Goal: Transaction & Acquisition: Obtain resource

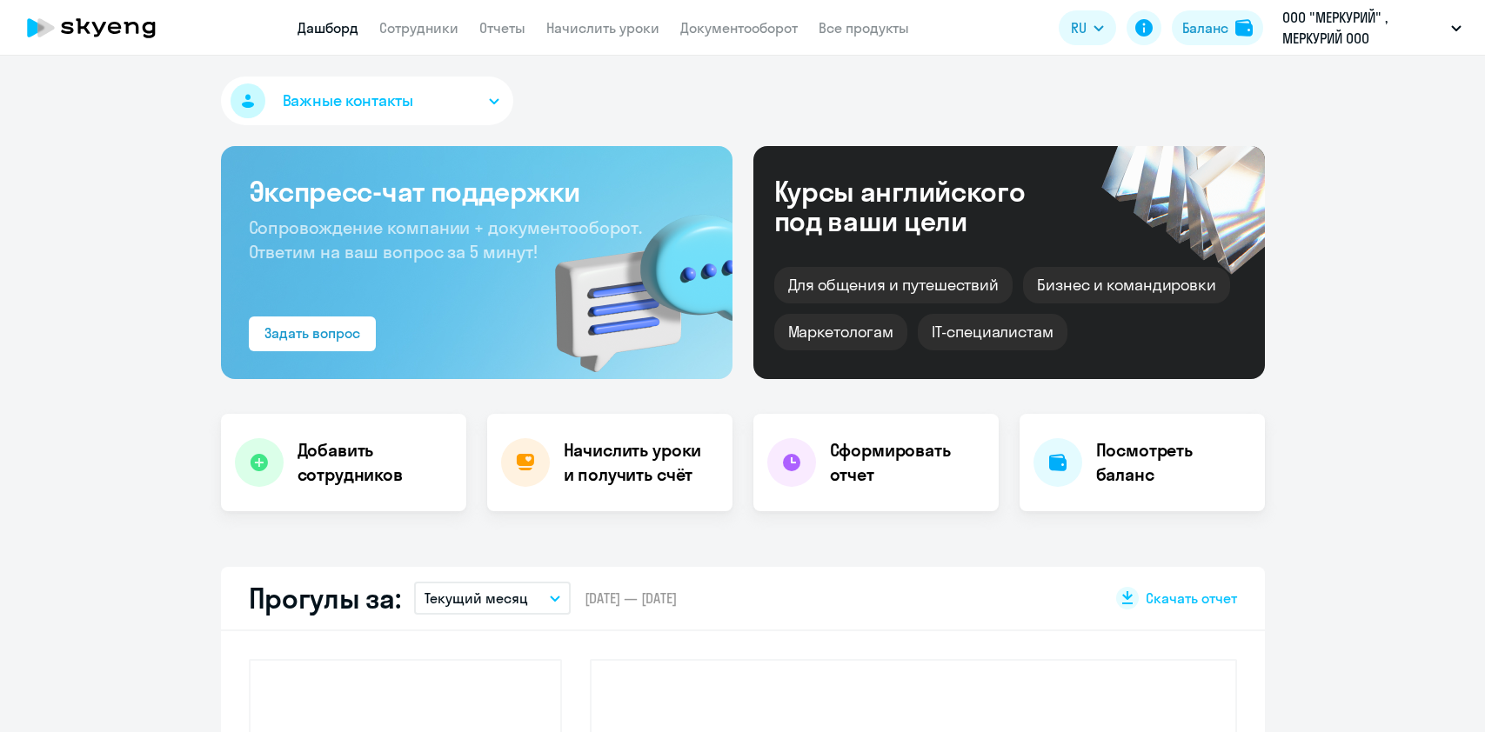
select select "30"
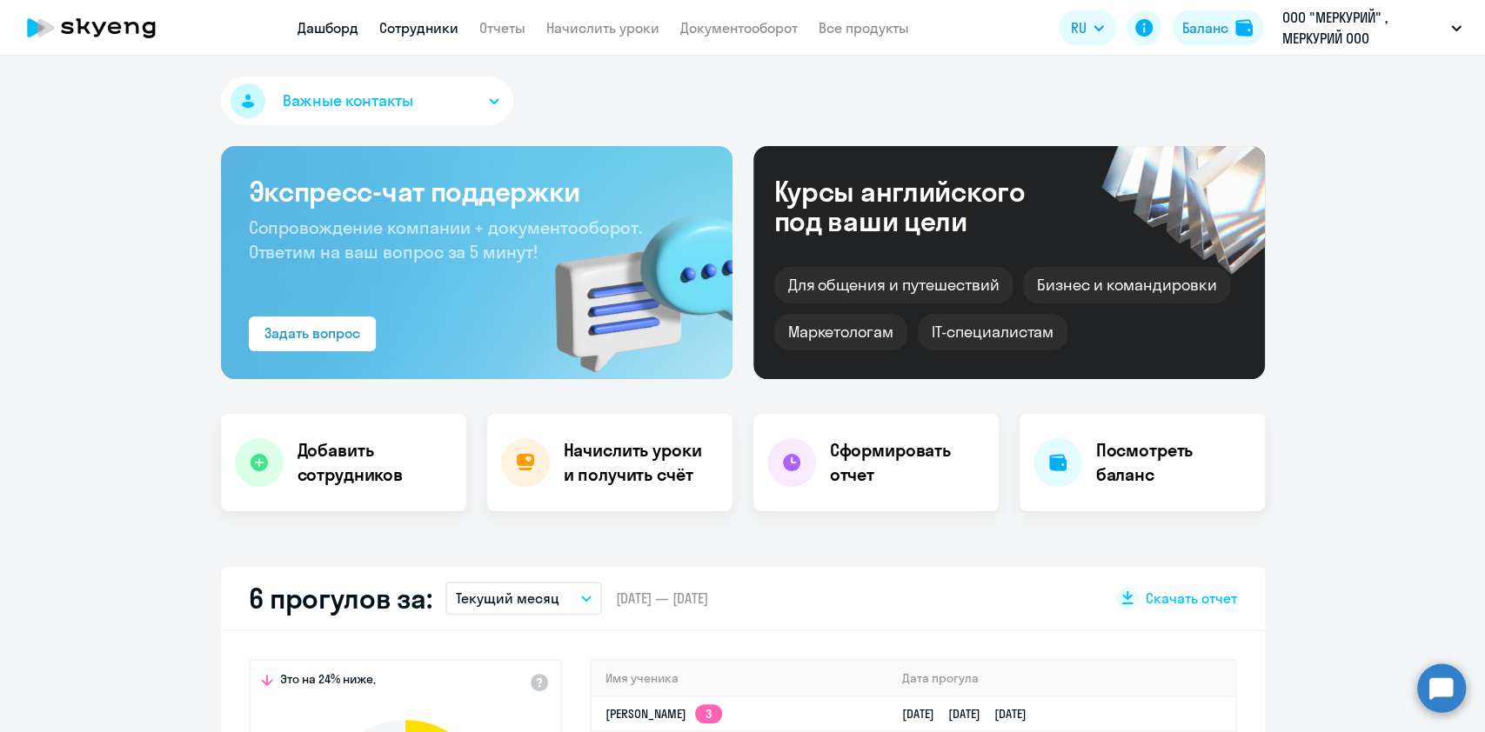
click at [427, 31] on link "Сотрудники" at bounding box center [418, 27] width 79 height 17
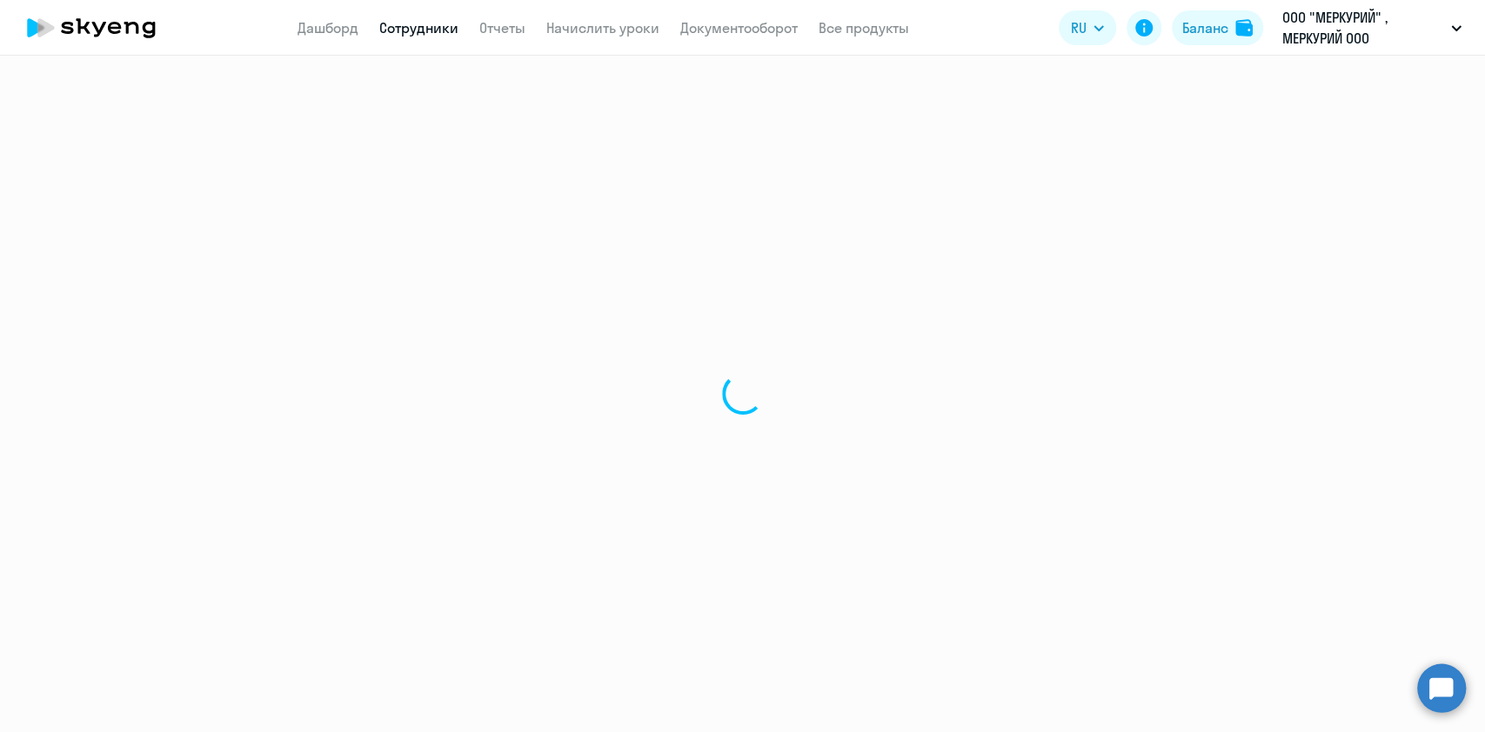
select select "30"
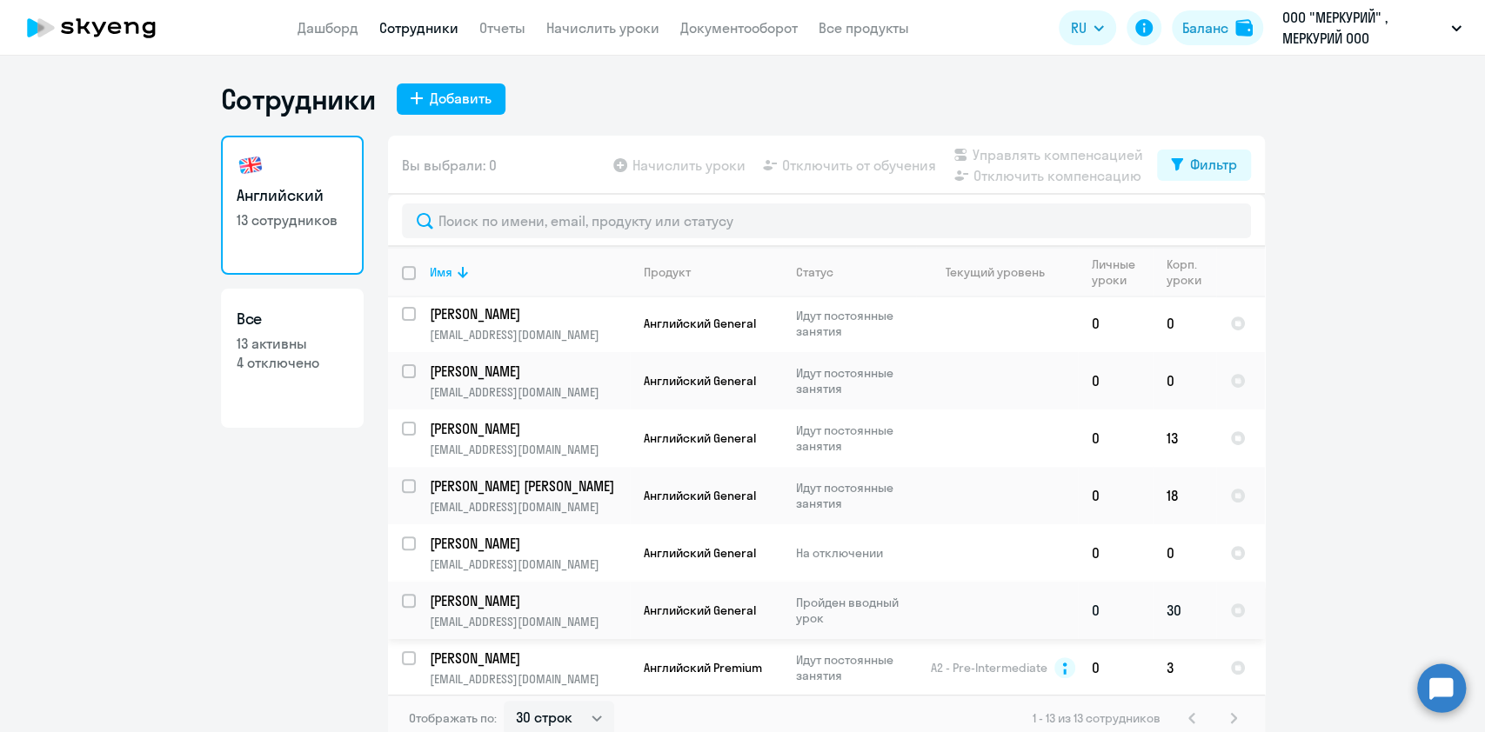
scroll to position [10, 0]
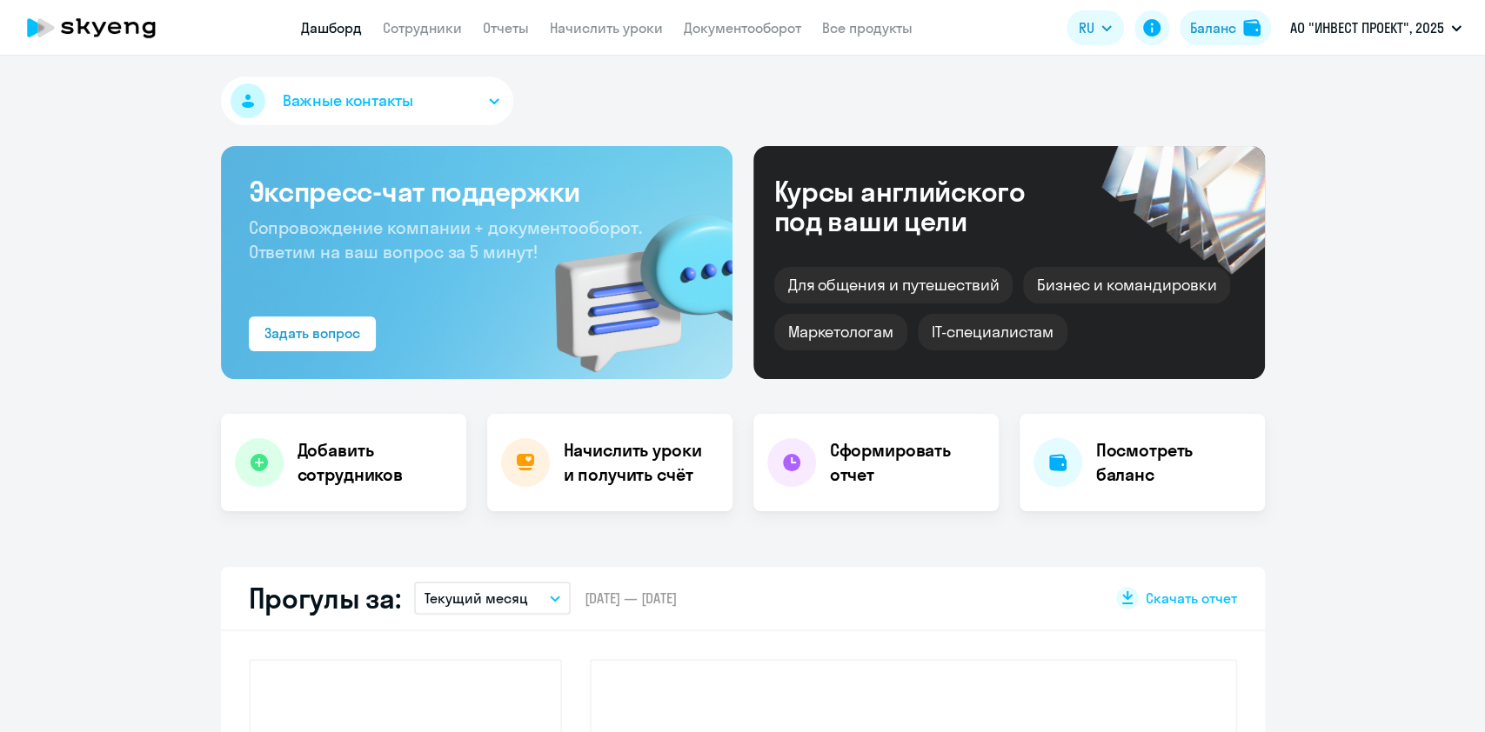
select select "30"
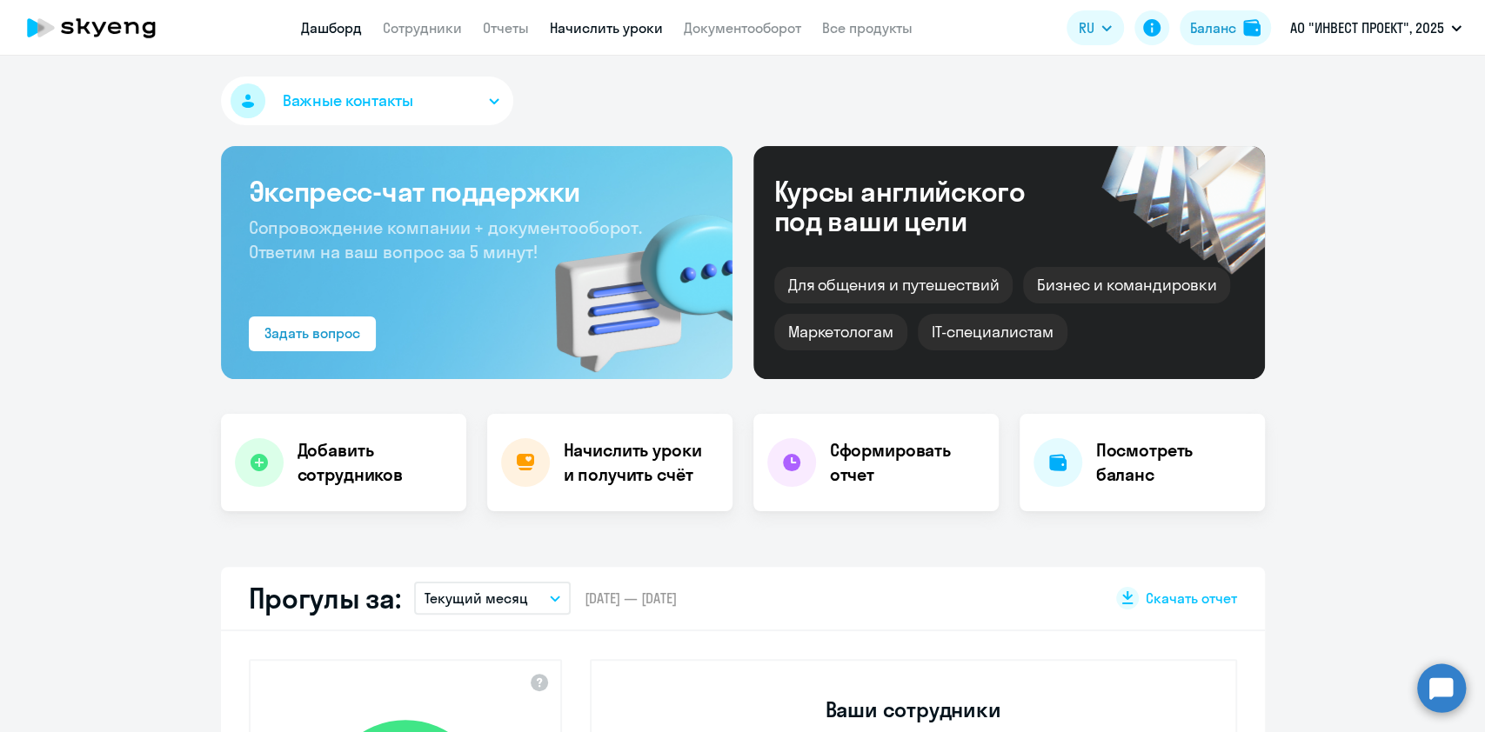
click at [610, 26] on link "Начислить уроки" at bounding box center [606, 27] width 113 height 17
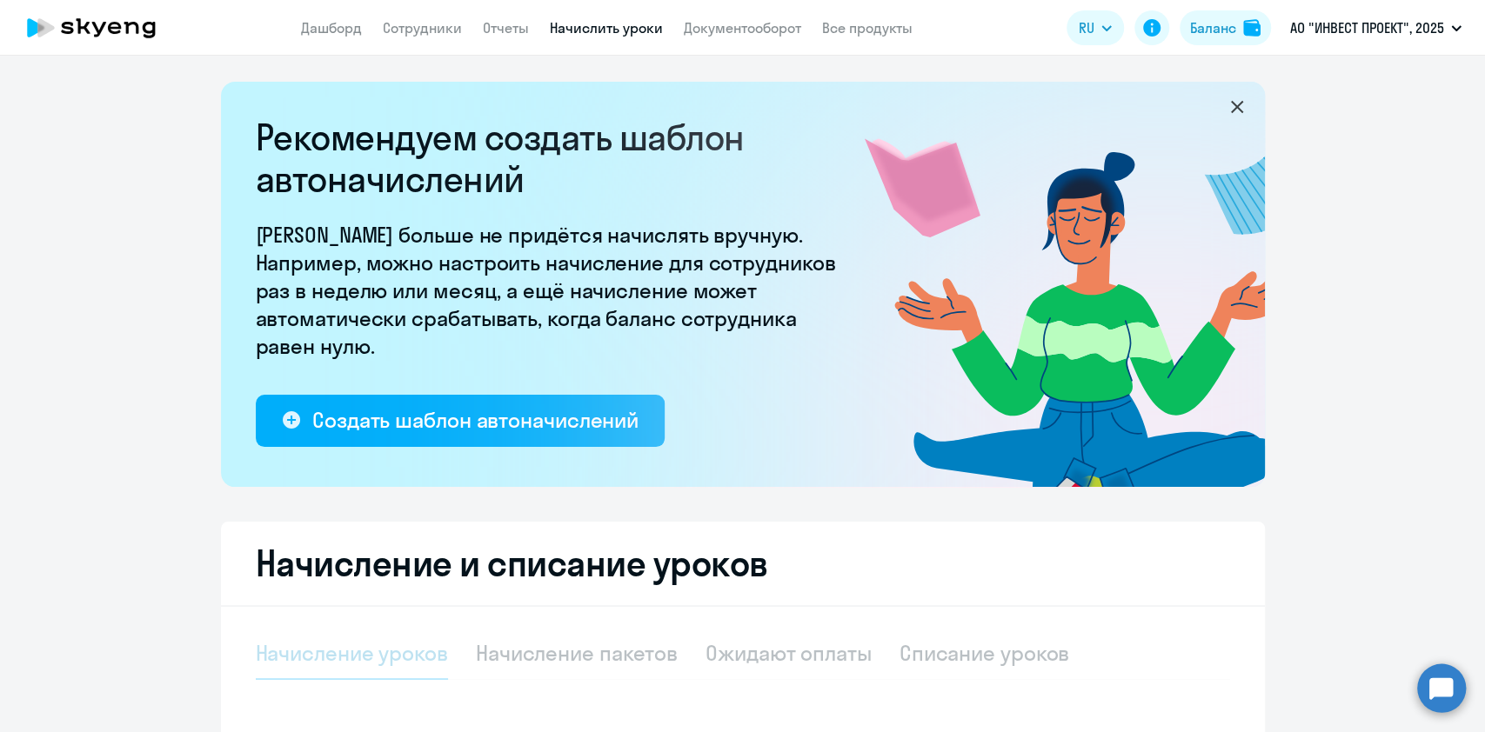
select select "10"
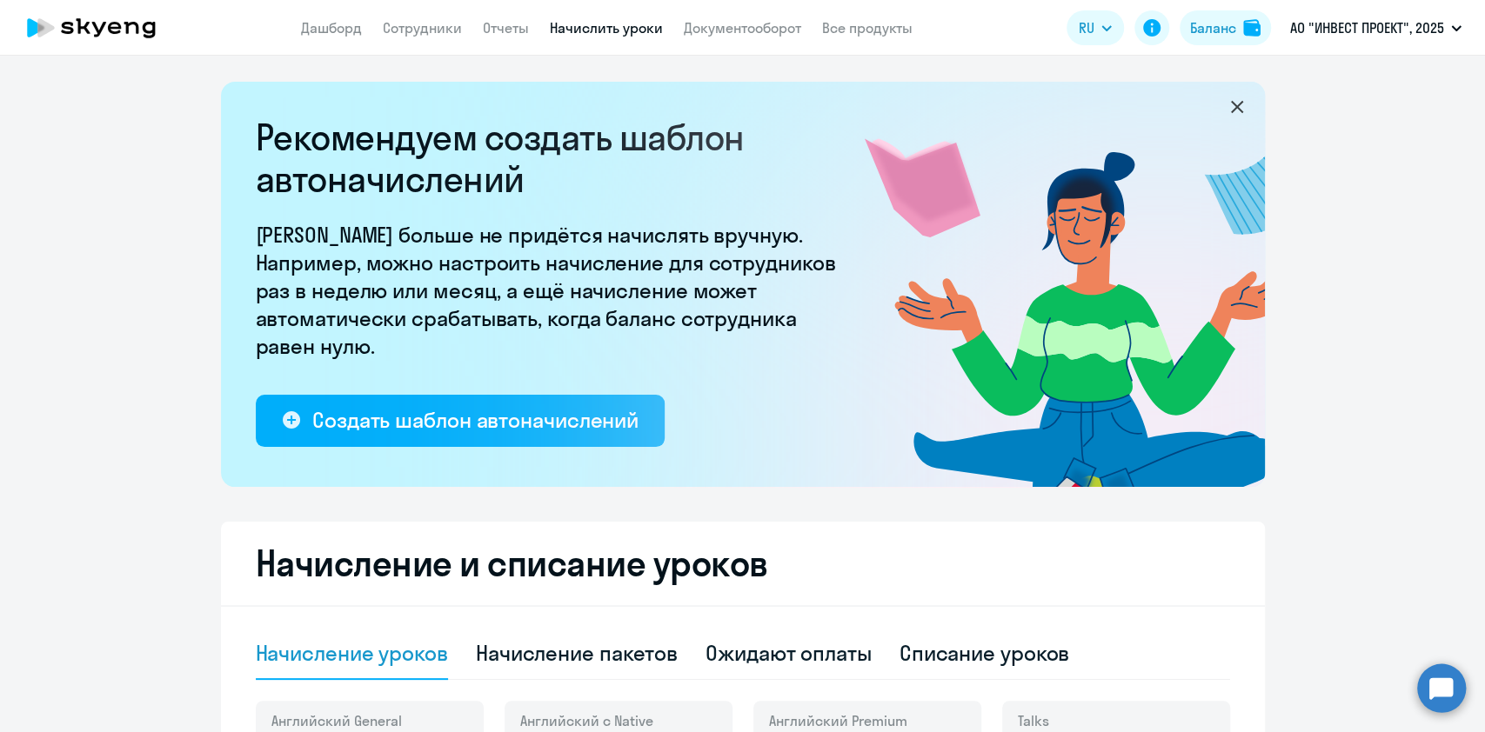
click at [436, 15] on app-header "Дашборд Сотрудники Отчеты Начислить уроки Документооборот Все продукты Дашборд …" at bounding box center [742, 28] width 1485 height 56
click at [439, 26] on link "Сотрудники" at bounding box center [422, 27] width 79 height 17
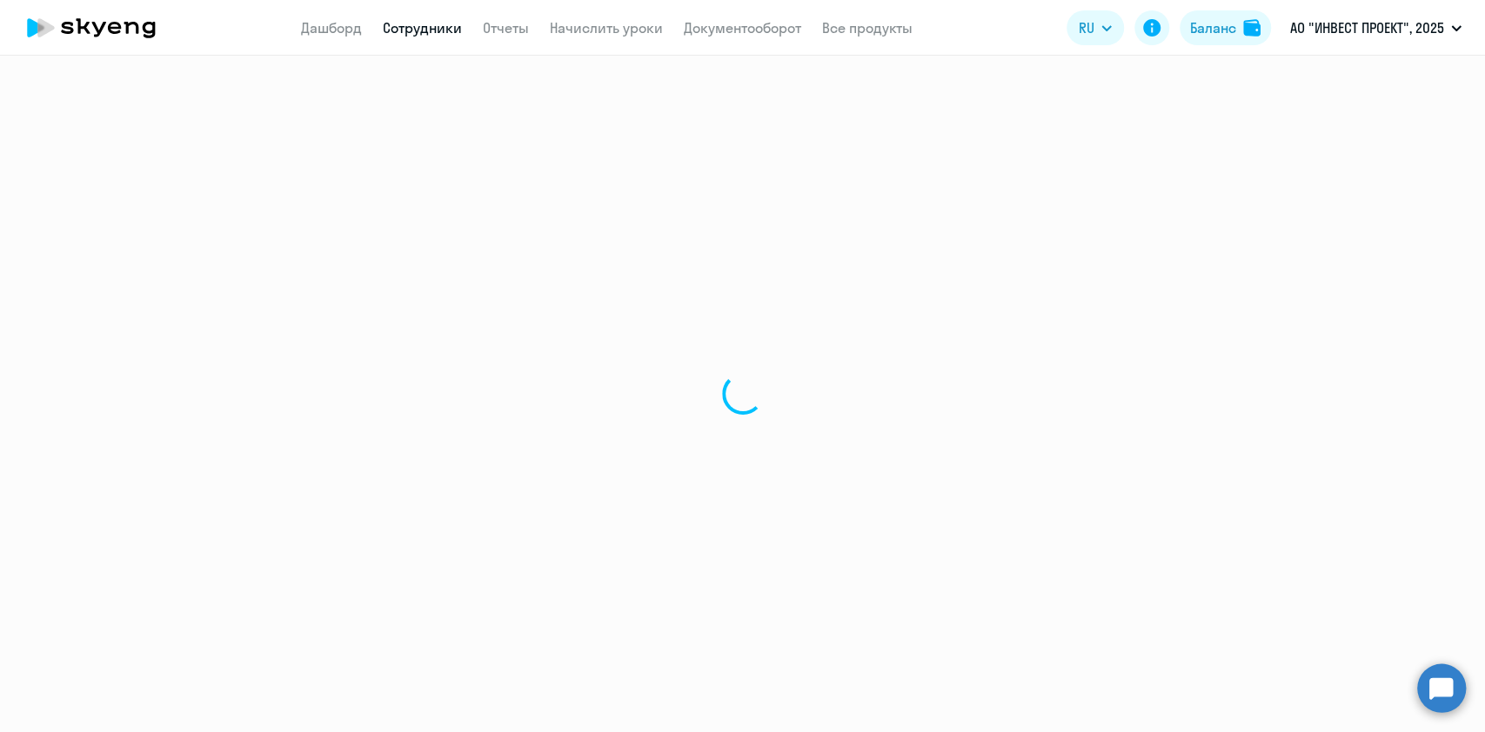
select select "30"
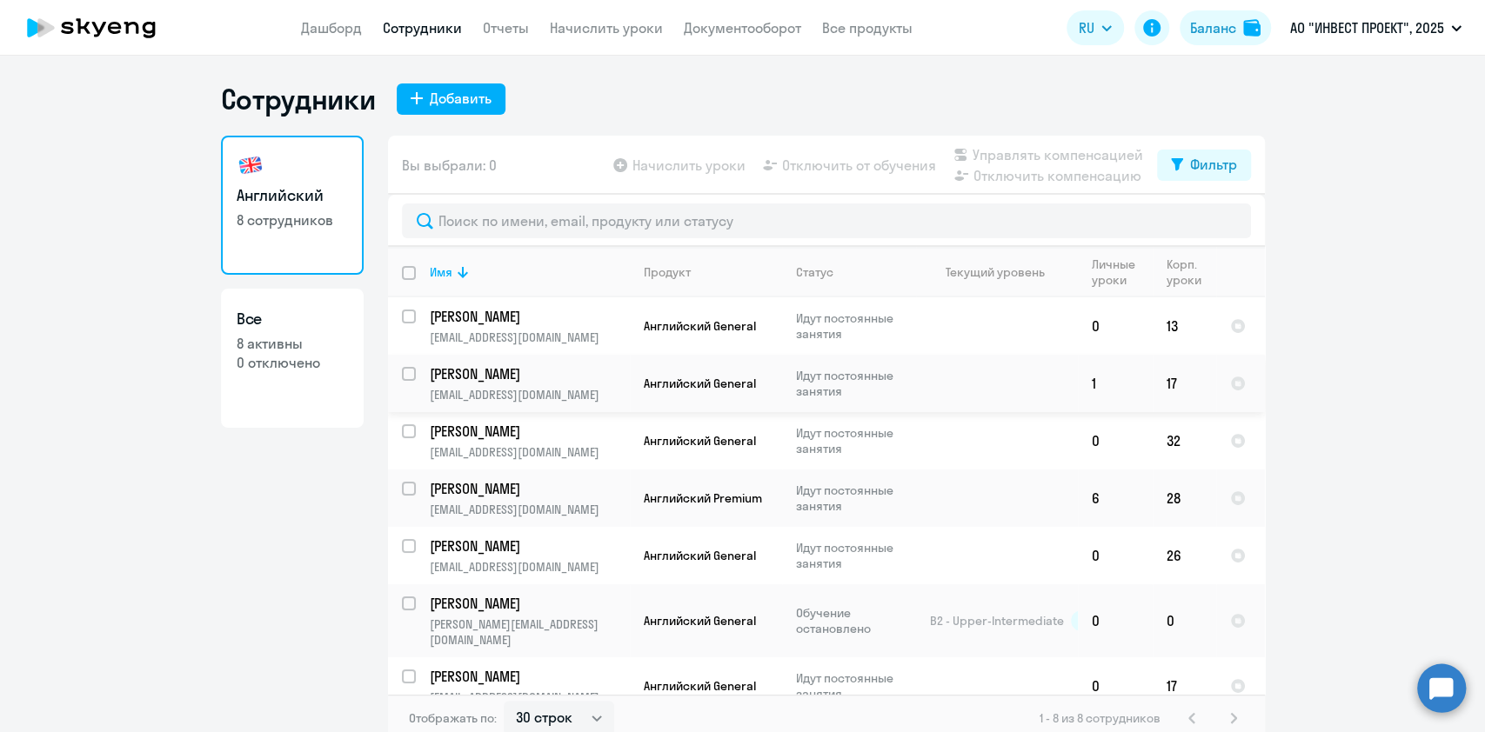
scroll to position [61, 0]
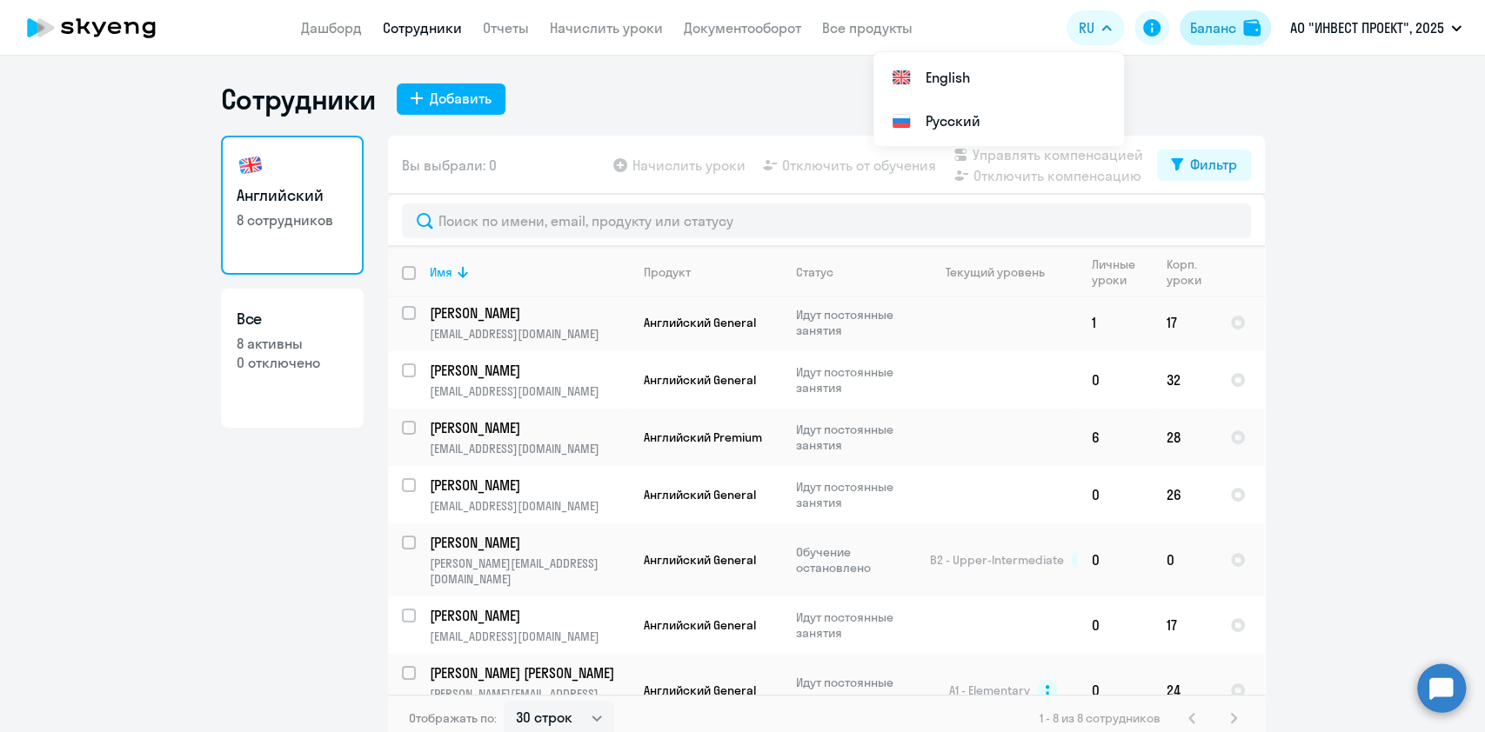
click at [1208, 26] on div "Баланс" at bounding box center [1213, 27] width 46 height 21
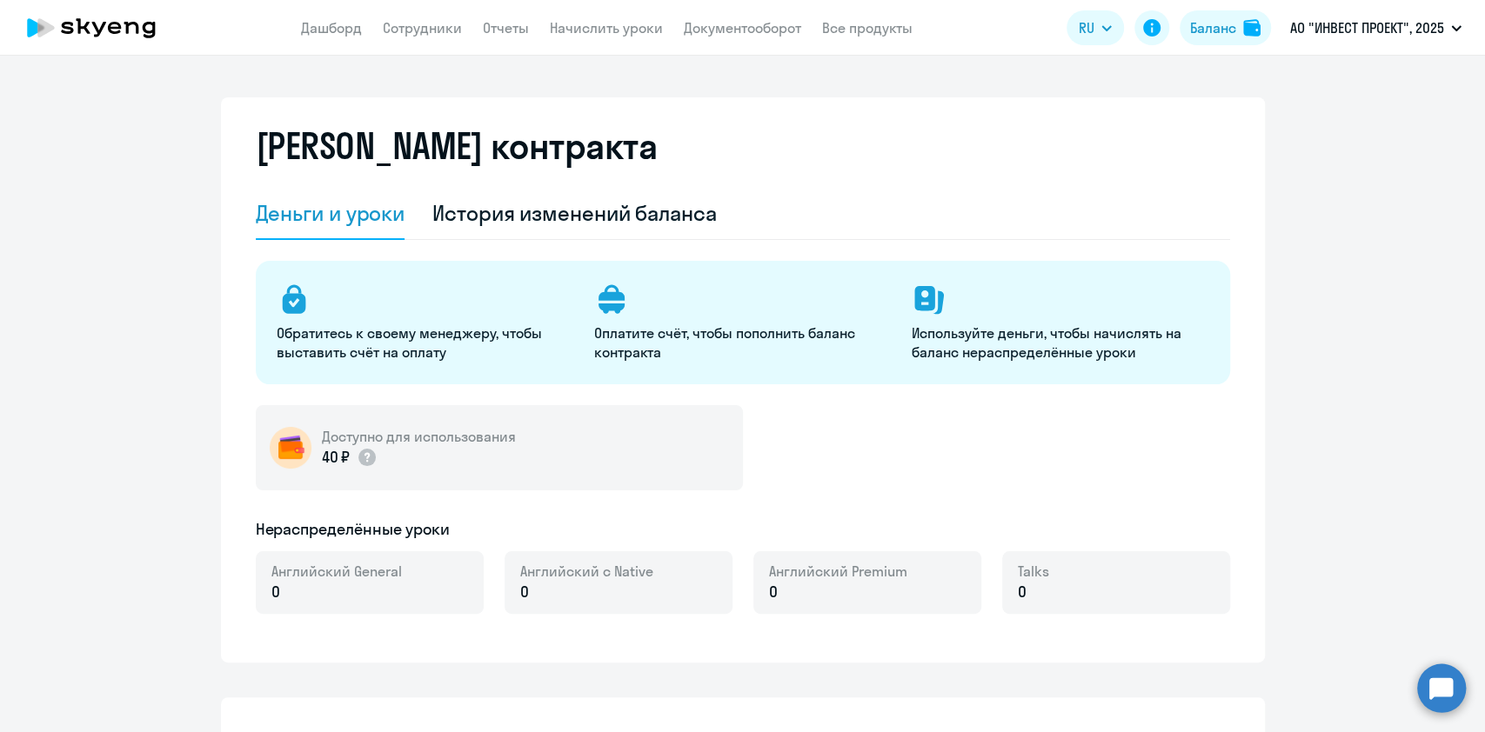
select select "english_adult_not_native_speaker"
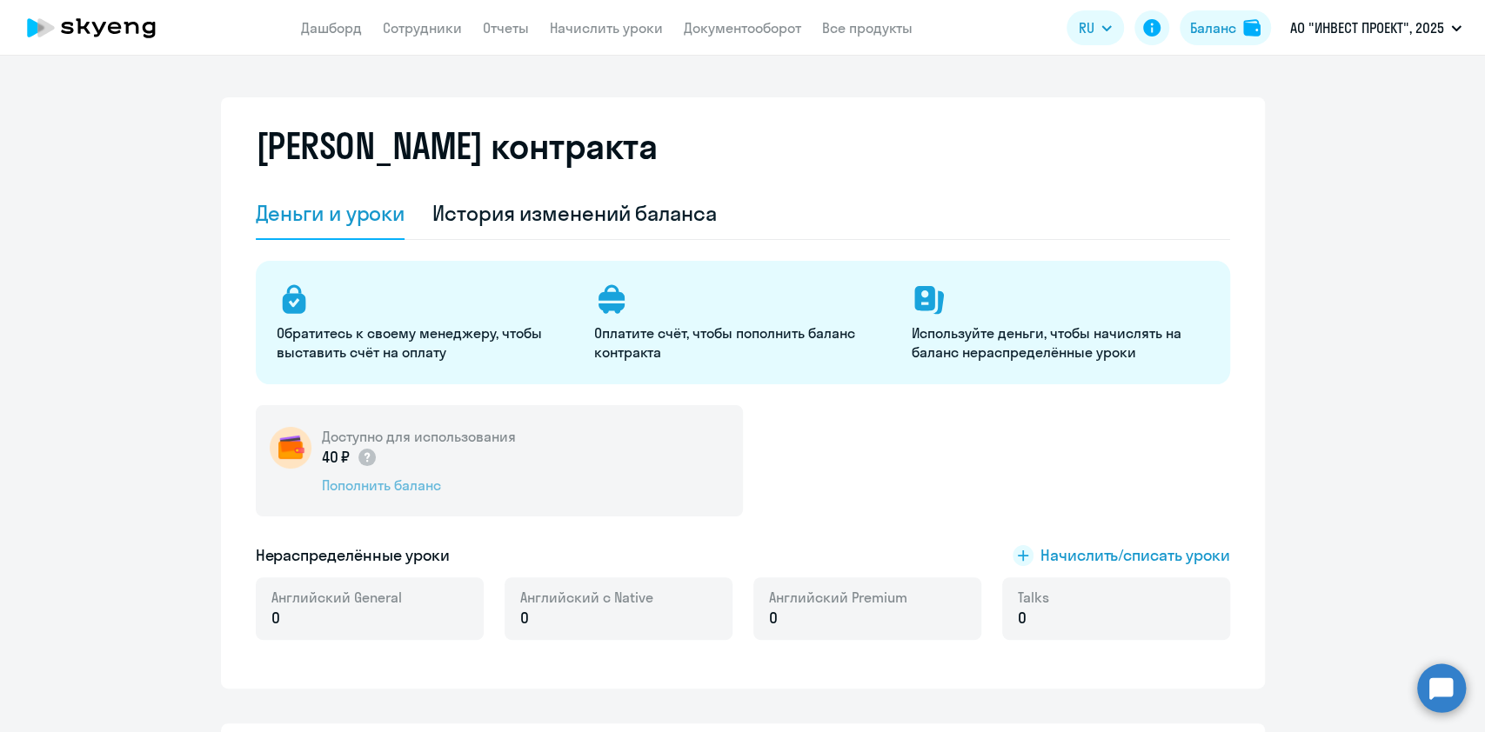
click at [369, 479] on div "Пополнить баланс" at bounding box center [419, 485] width 194 height 19
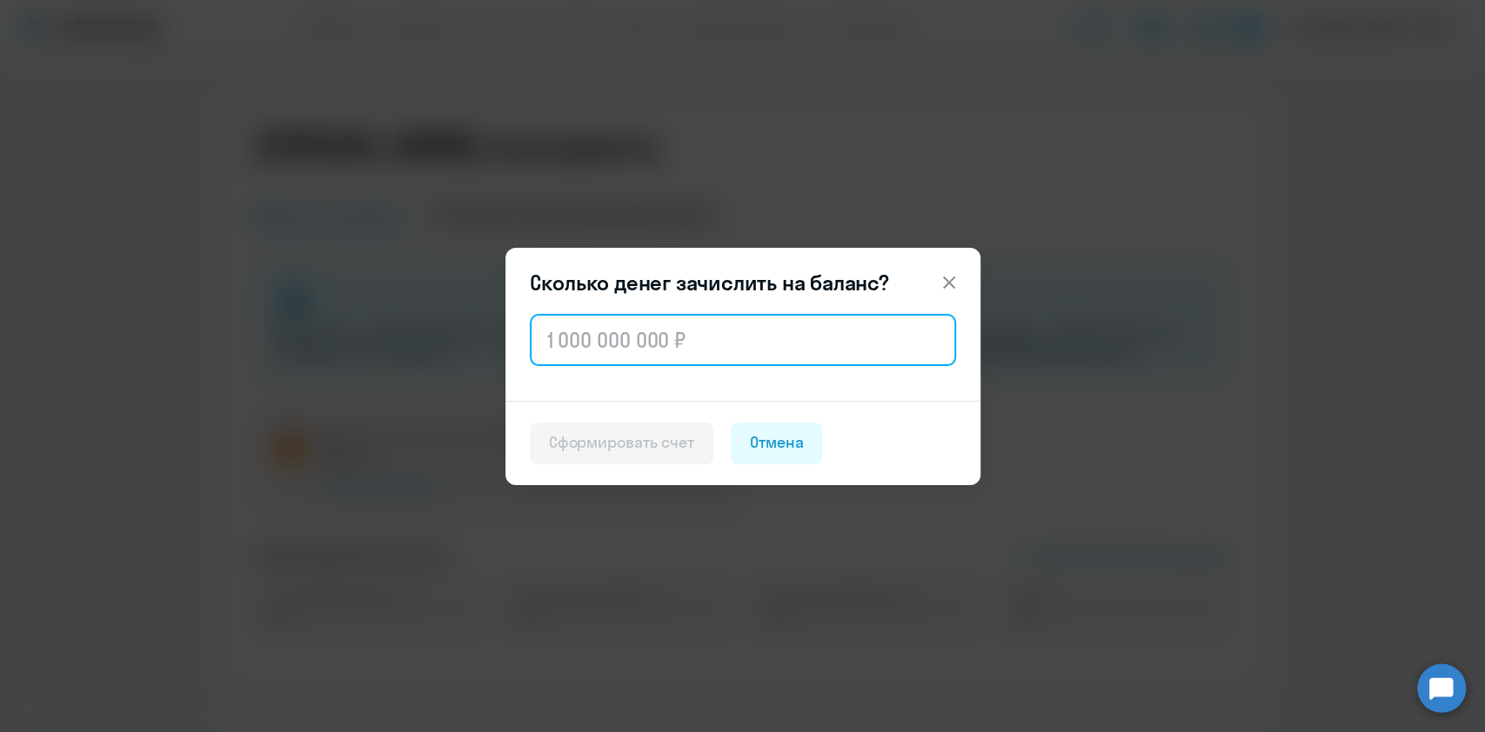
click at [631, 325] on input "text" at bounding box center [743, 340] width 426 height 52
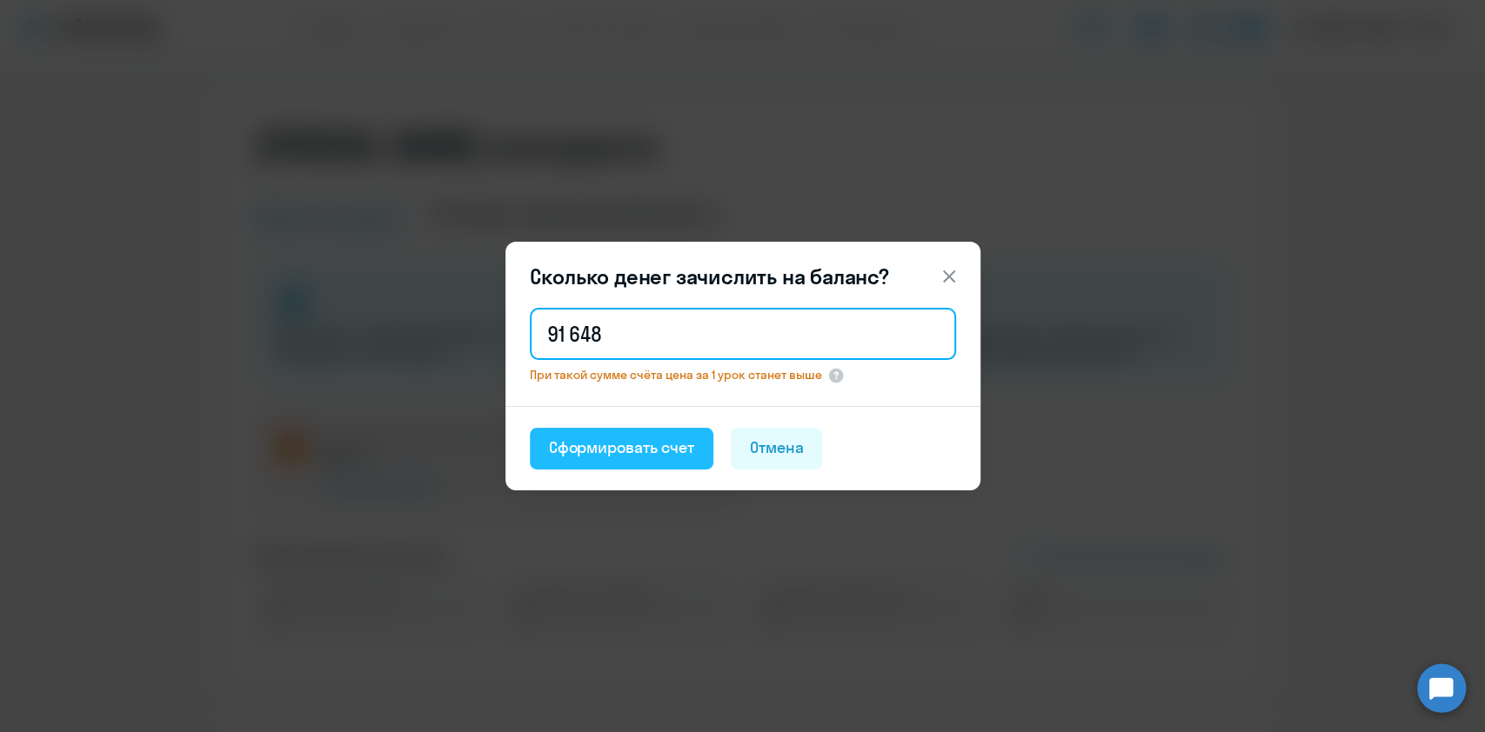
type input "91 648"
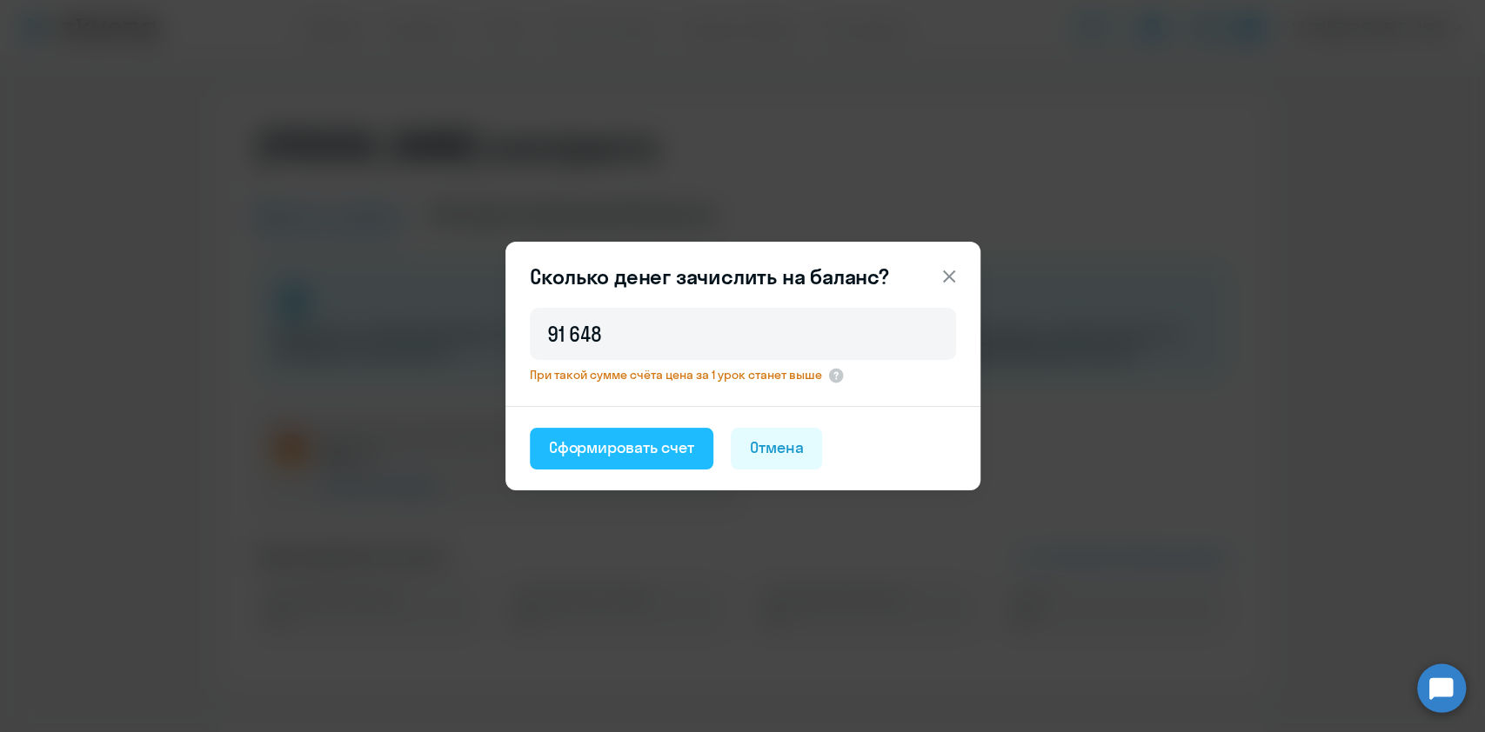
click at [615, 461] on button "Сформировать счет" at bounding box center [622, 449] width 184 height 42
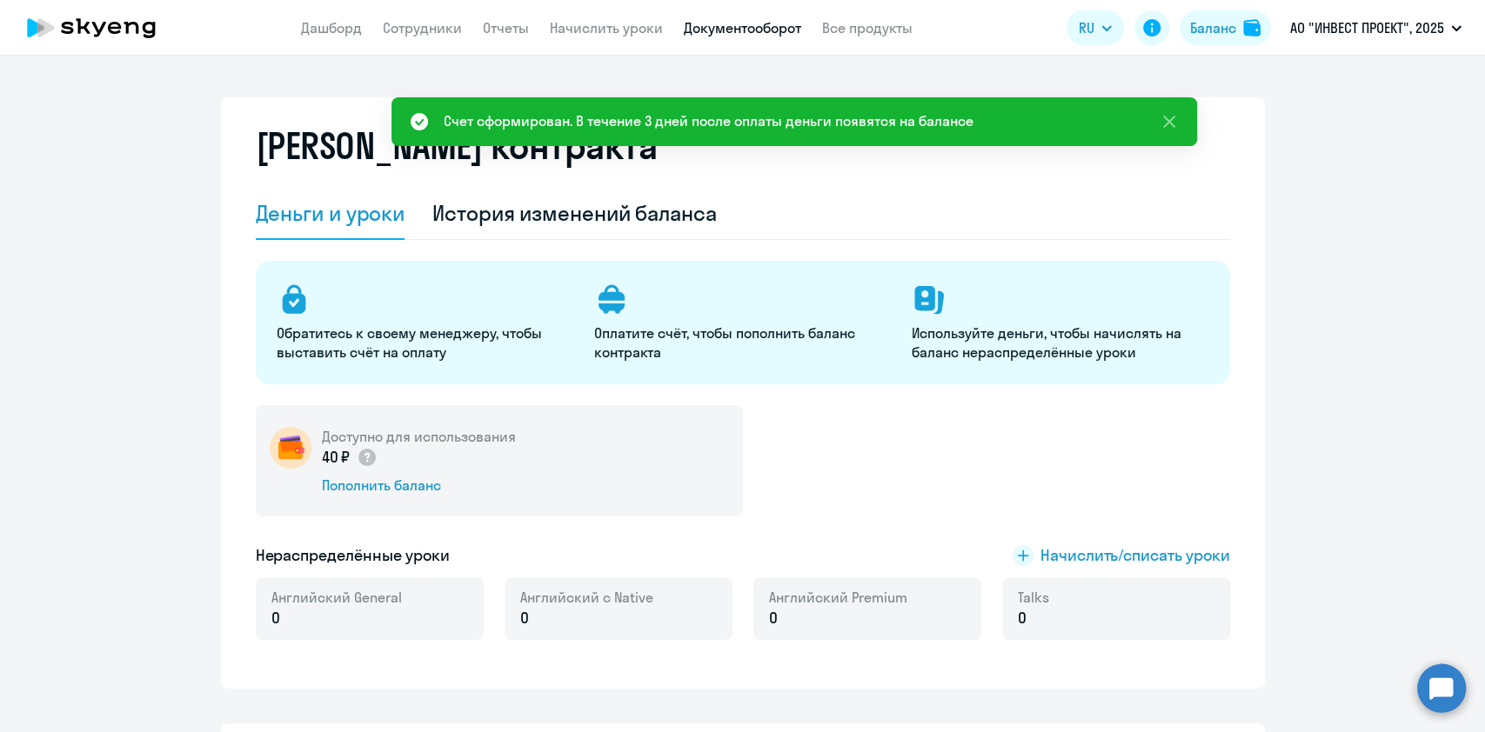
click at [736, 32] on link "Документооборот" at bounding box center [742, 27] width 117 height 17
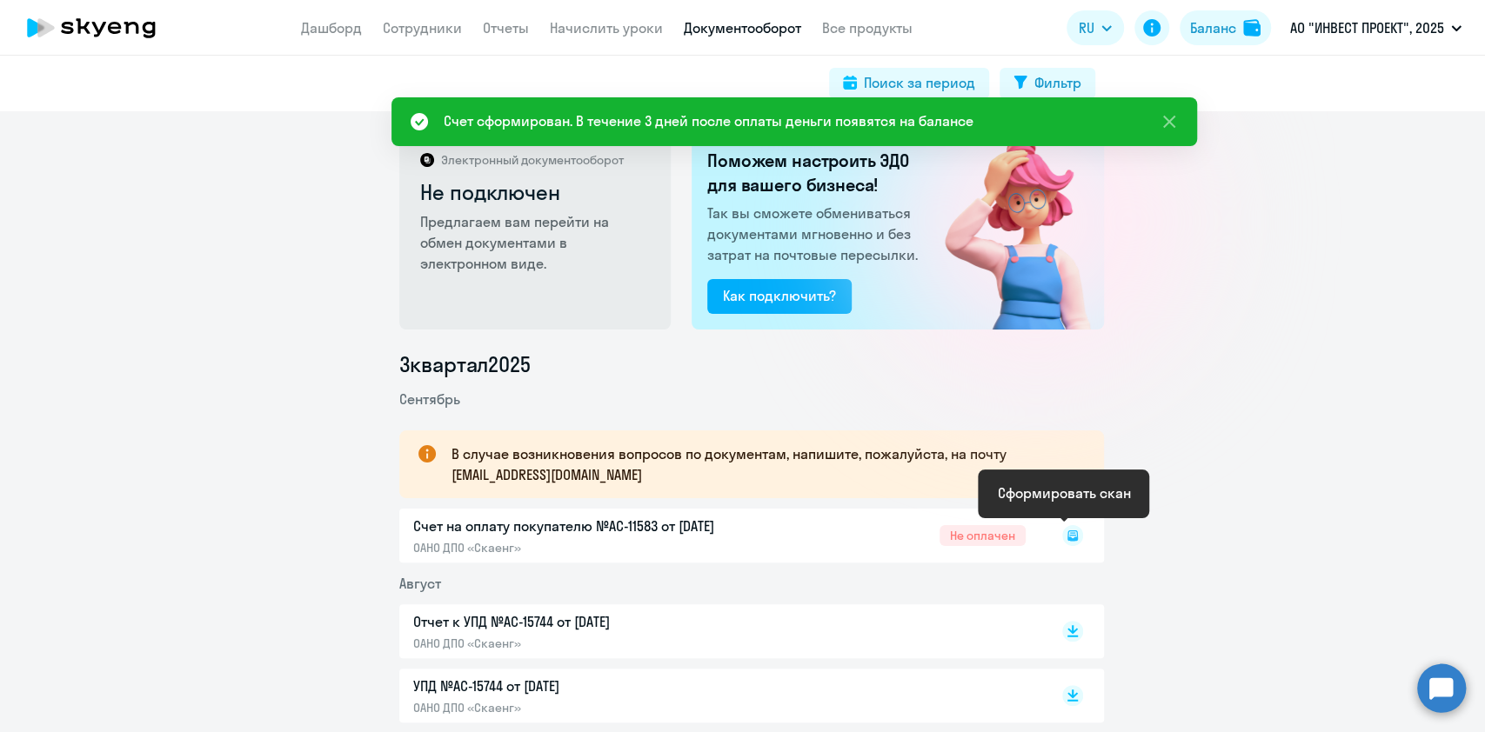
click at [1062, 539] on rect at bounding box center [1072, 535] width 21 height 21
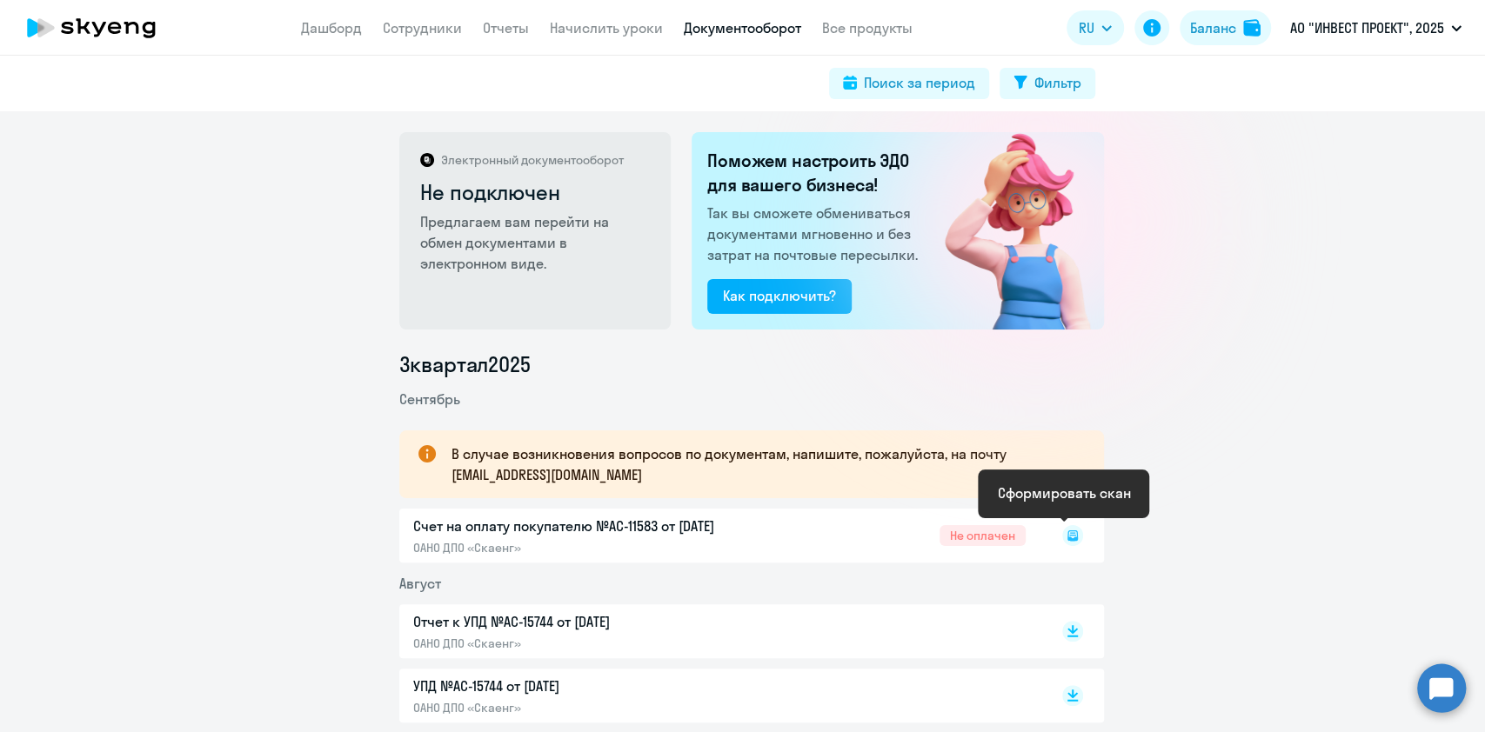
click at [1062, 539] on rect at bounding box center [1072, 535] width 21 height 21
click at [1070, 539] on div at bounding box center [1054, 536] width 57 height 40
click at [650, 525] on p "Счет на оплату покупателю №AC-11583 от 15.09.2025" at bounding box center [595, 526] width 365 height 21
